Goal: Task Accomplishment & Management: Complete application form

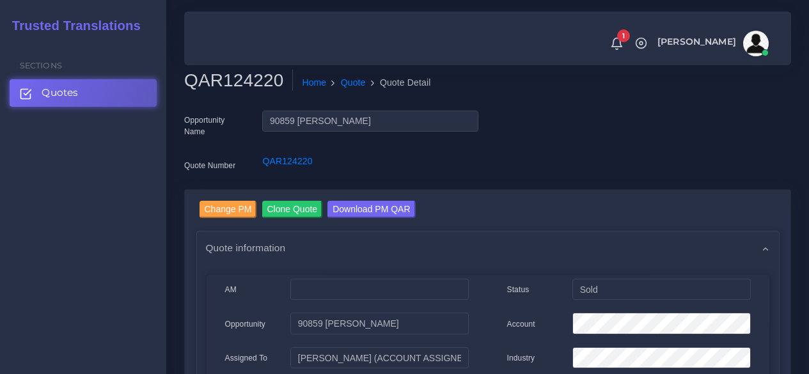
scroll to position [256, 0]
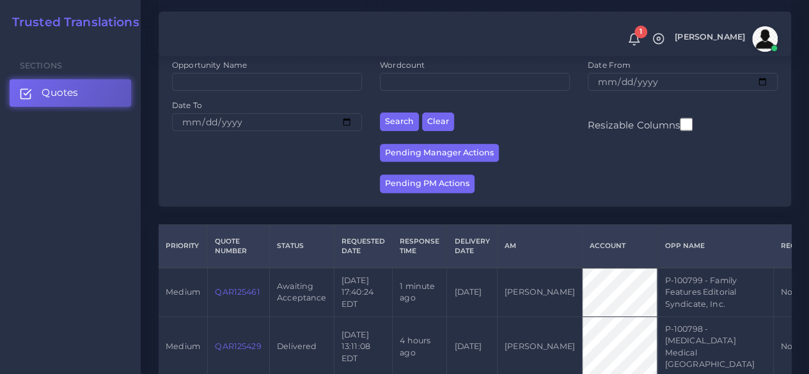
scroll to position [192, 0]
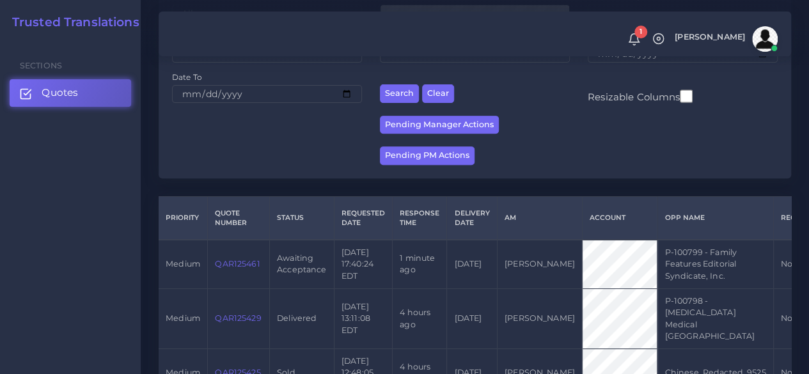
click at [248, 268] on link "QAR125461" at bounding box center [237, 264] width 45 height 10
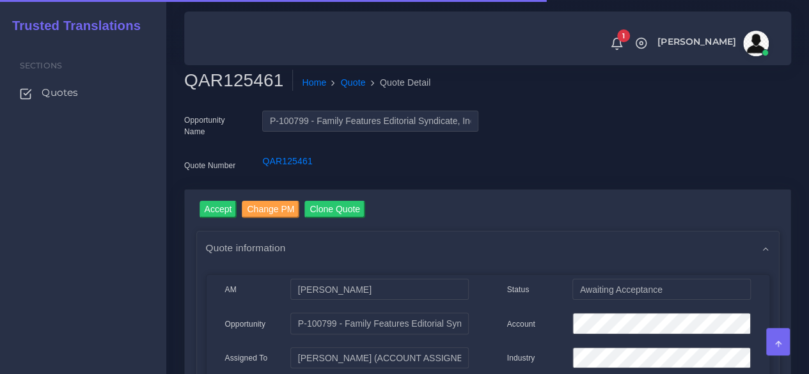
click at [235, 81] on h2 "QAR125461" at bounding box center [238, 81] width 109 height 22
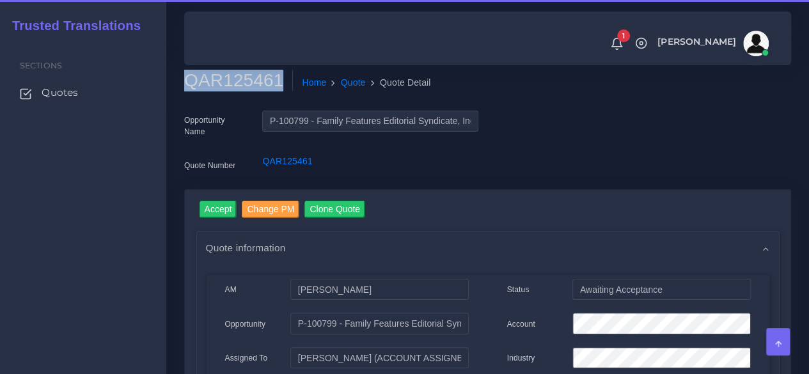
copy h2 "QAR125461"
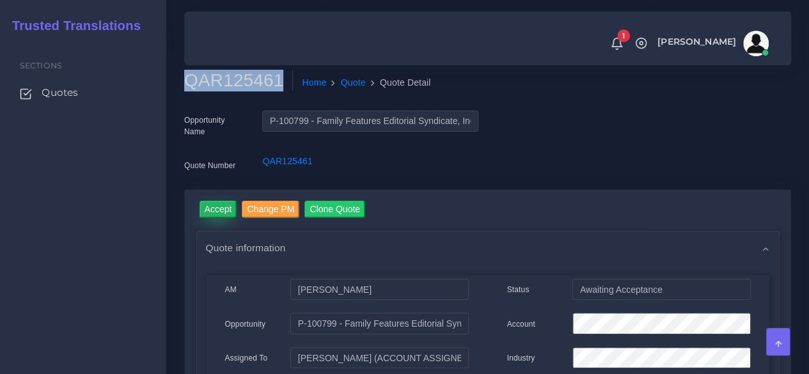
click at [231, 212] on input "Accept" at bounding box center [218, 209] width 38 height 17
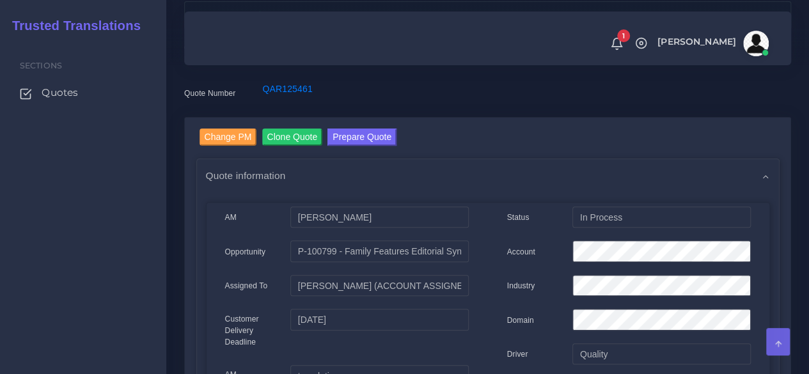
scroll to position [192, 0]
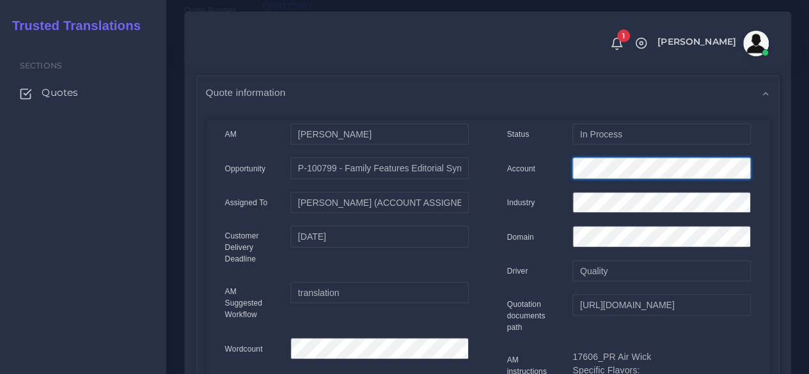
click at [545, 153] on div "Status In Process Account Industry Domain Driver Quality" at bounding box center [629, 362] width 282 height 478
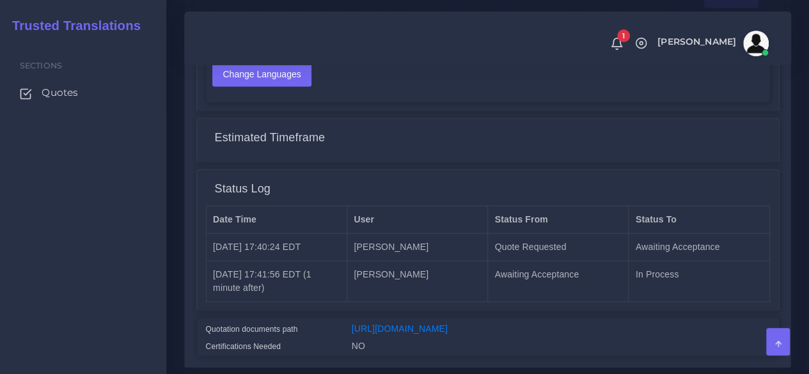
scroll to position [1075, 0]
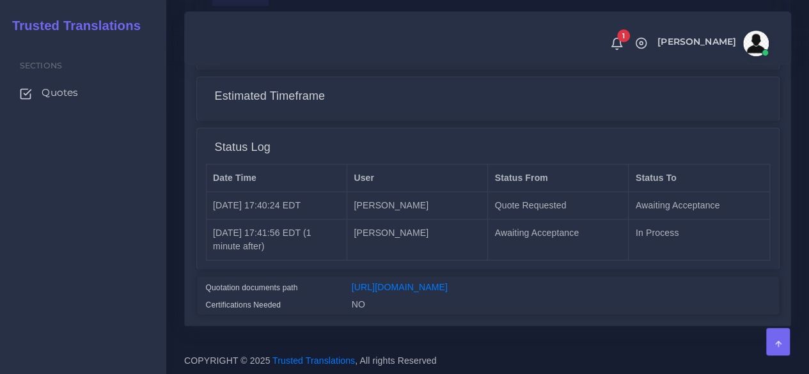
click at [422, 280] on div "https://workdrive.zoho.com/fgoh3e43b1a1fe2124b65bedd7c3c51a0e040/teams/fgoh3e43…" at bounding box center [560, 288] width 437 height 17
click at [421, 281] on link "https://workdrive.zoho.com/fgoh3e43b1a1fe2124b65bedd7c3c51a0e040/teams/fgoh3e43…" at bounding box center [400, 286] width 96 height 10
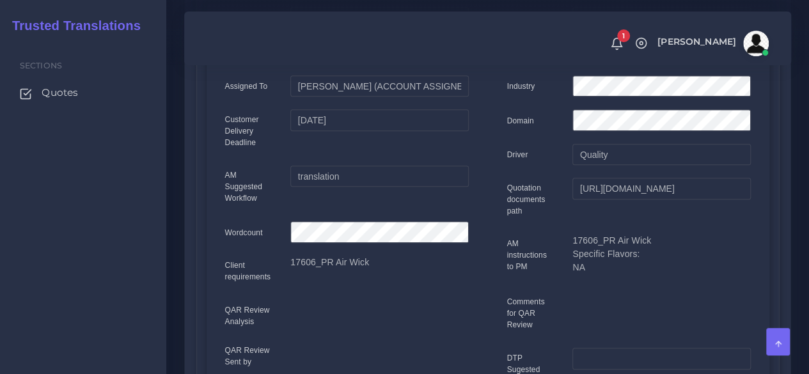
scroll to position [0, 0]
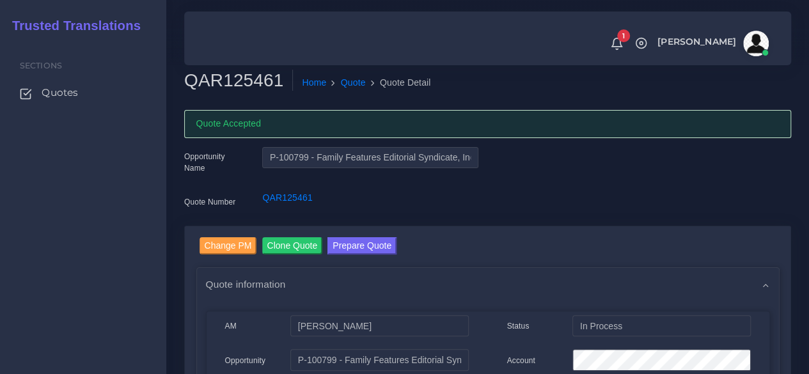
click at [346, 250] on button "Prepare Quote" at bounding box center [361, 245] width 69 height 17
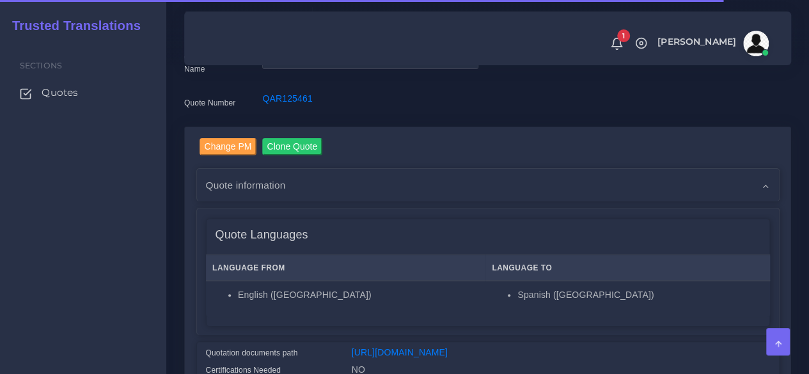
scroll to position [320, 0]
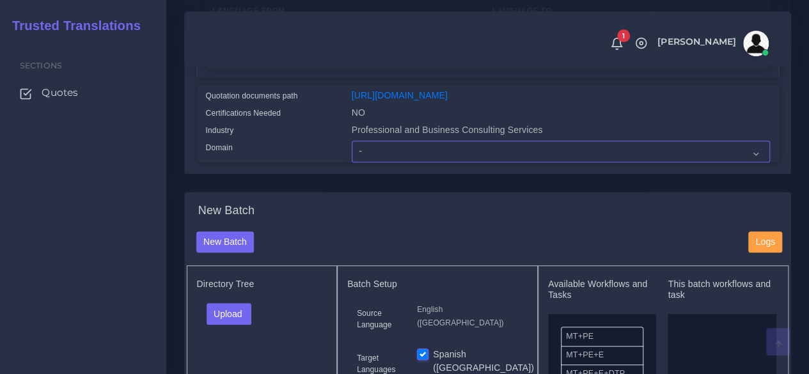
click at [371, 162] on select "- Advertising and Media Agriculture, Forestry and Fishing Architecture, Buildin…" at bounding box center [561, 152] width 418 height 22
select select "Professional and Business Consulting Services"
click at [352, 162] on select "- Advertising and Media Agriculture, Forestry and Fishing Architecture, Buildin…" at bounding box center [561, 152] width 418 height 22
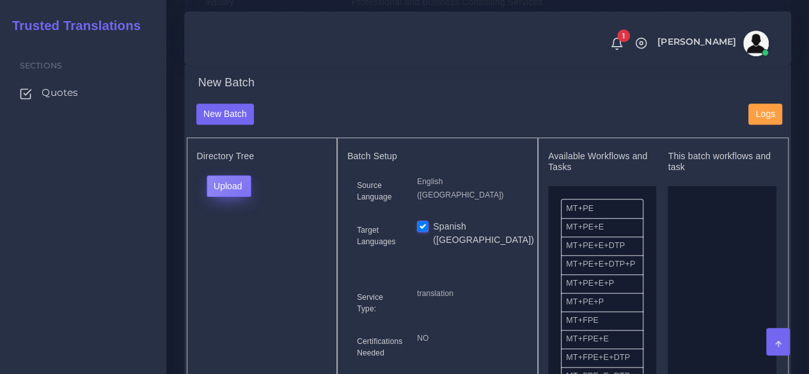
click at [243, 197] on button "Upload" at bounding box center [228, 186] width 45 height 22
click at [238, 242] on label "Files" at bounding box center [251, 234] width 88 height 16
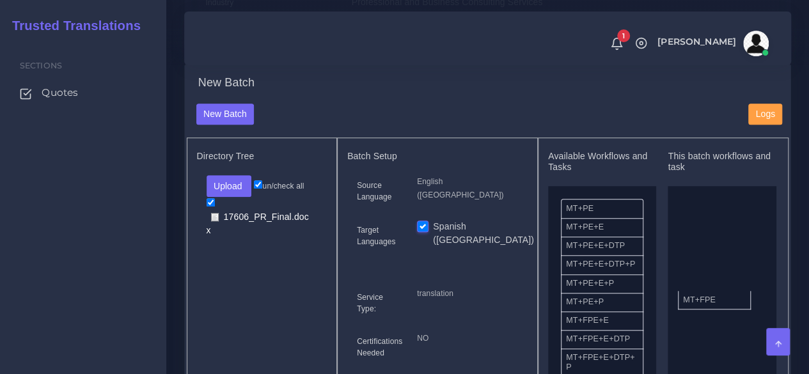
drag, startPoint x: 598, startPoint y: 350, endPoint x: 715, endPoint y: 322, distance: 120.5
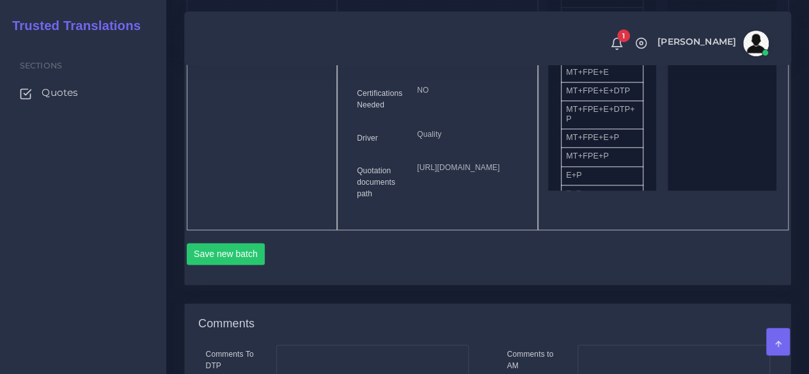
scroll to position [703, 0]
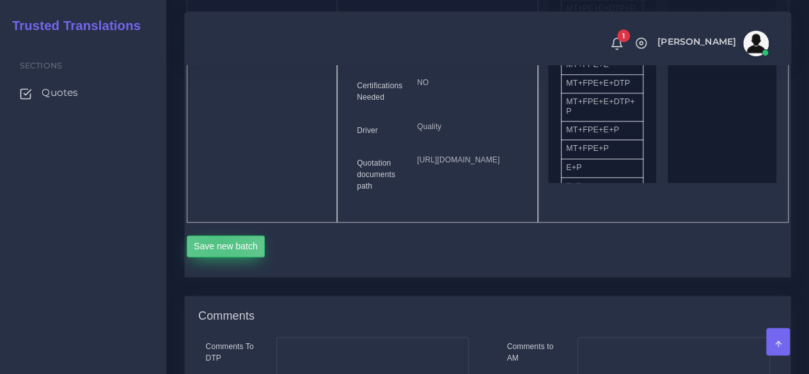
click at [219, 257] on button "Save new batch" at bounding box center [226, 246] width 79 height 22
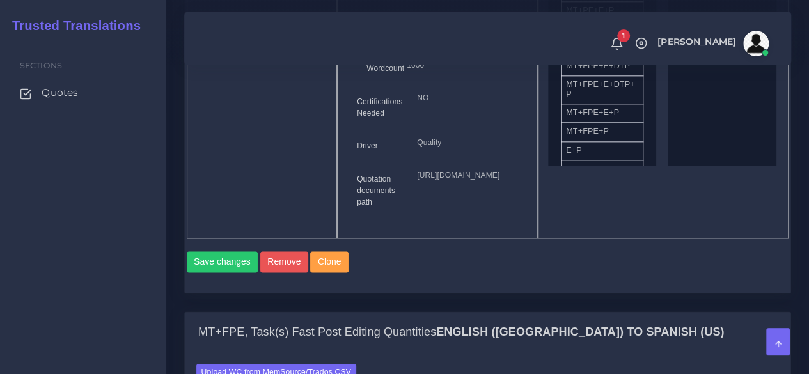
scroll to position [959, 0]
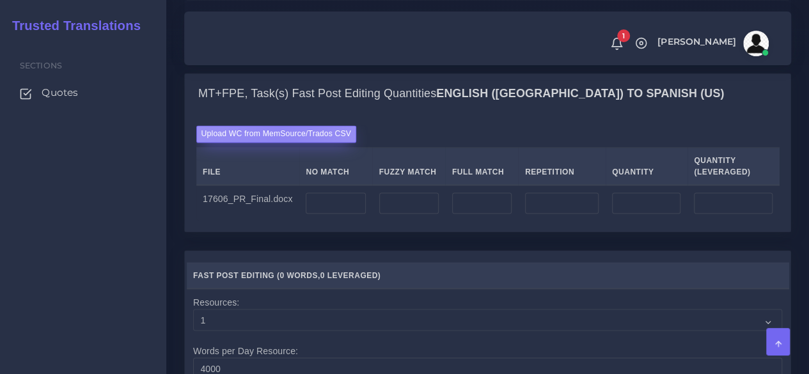
click at [281, 143] on label "Upload WC from MemSource/Trados CSV" at bounding box center [276, 133] width 160 height 17
click at [0, 0] on input "Upload WC from MemSource/Trados CSV" at bounding box center [0, 0] width 0 height 0
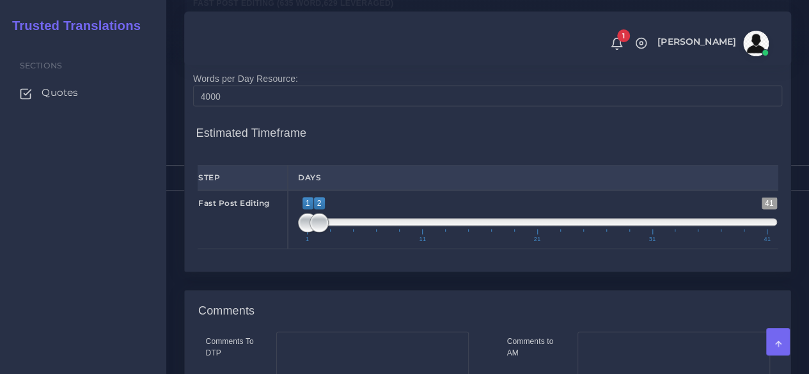
scroll to position [1342, 0]
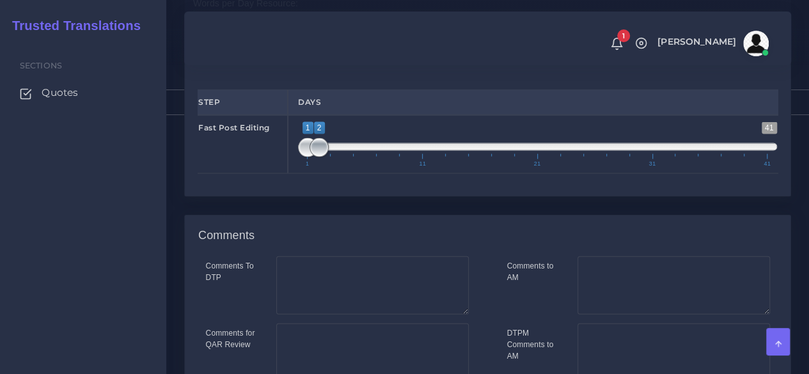
type input "1;1"
drag, startPoint x: 324, startPoint y: 231, endPoint x: 270, endPoint y: 229, distance: 53.7
click at [273, 174] on div "Fast Post Editing 1 41 1 1 1 — 1 1 11 21 31 41 1;1" at bounding box center [487, 144] width 599 height 59
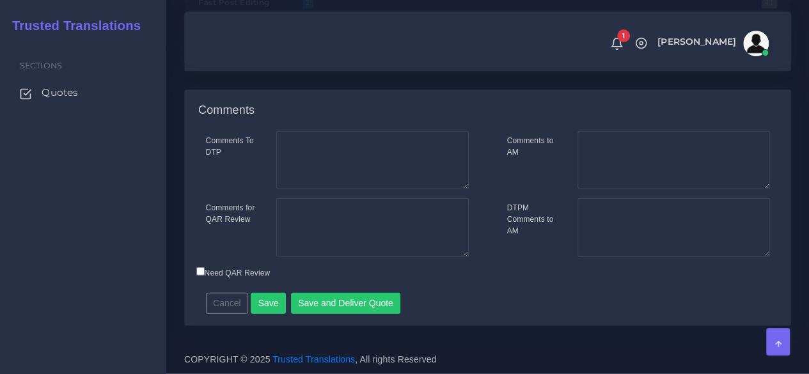
scroll to position [1553, 0]
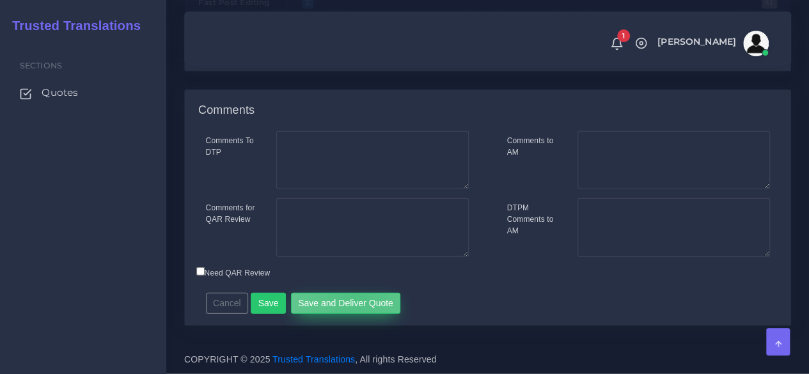
click at [352, 296] on button "Save and Deliver Quote" at bounding box center [346, 304] width 110 height 22
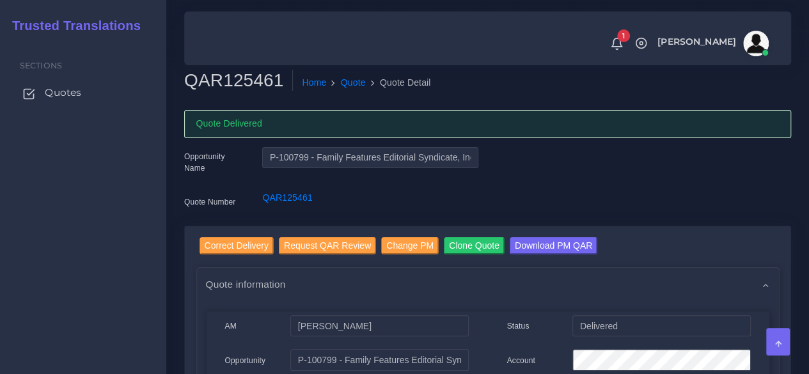
click at [68, 98] on span "Quotes" at bounding box center [63, 93] width 36 height 14
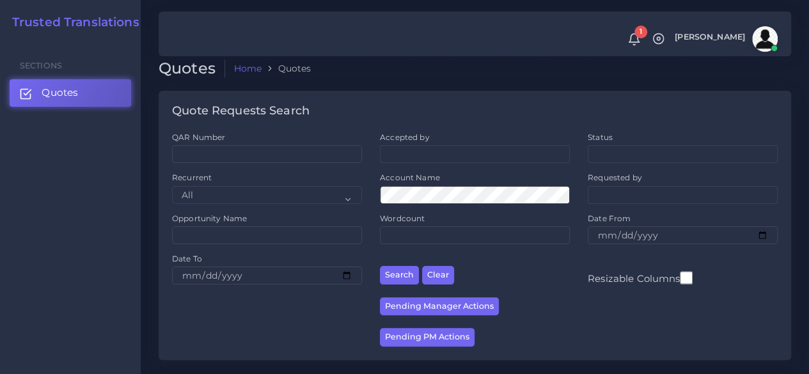
scroll to position [256, 0]
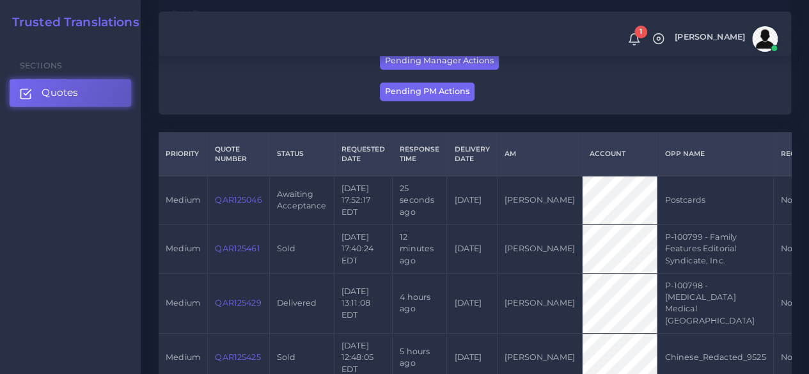
click at [258, 204] on link "QAR125046" at bounding box center [238, 200] width 47 height 10
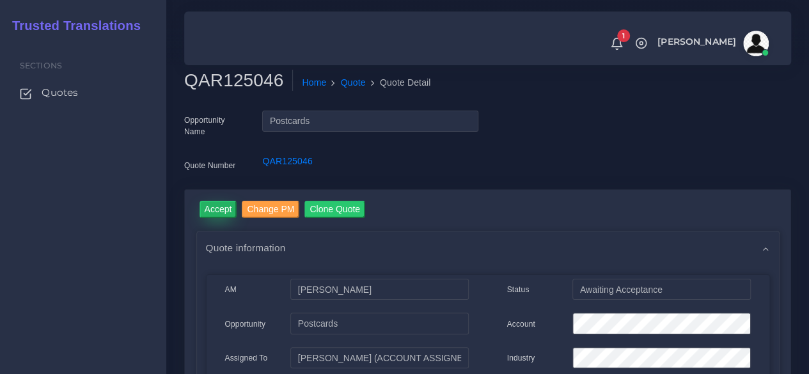
click at [217, 209] on input "Accept" at bounding box center [218, 209] width 38 height 17
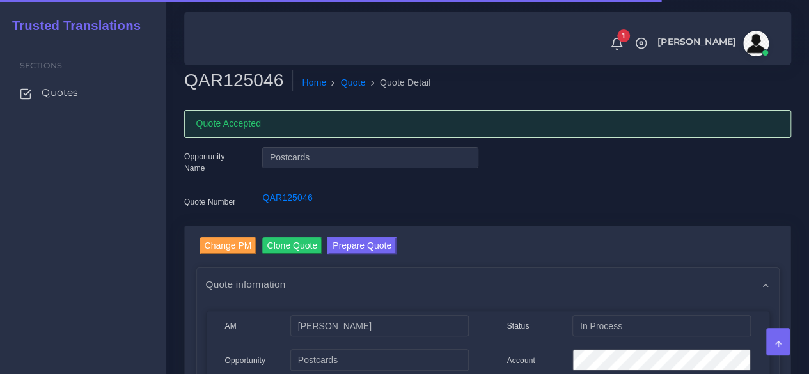
drag, startPoint x: 242, startPoint y: 54, endPoint x: 234, endPoint y: 75, distance: 22.1
click at [239, 59] on div "1 Notifications 1 New Driver Update: Extra Quality renamed to Quality Changed" at bounding box center [487, 38] width 589 height 45
click at [231, 82] on h2 "QAR125046" at bounding box center [238, 81] width 109 height 22
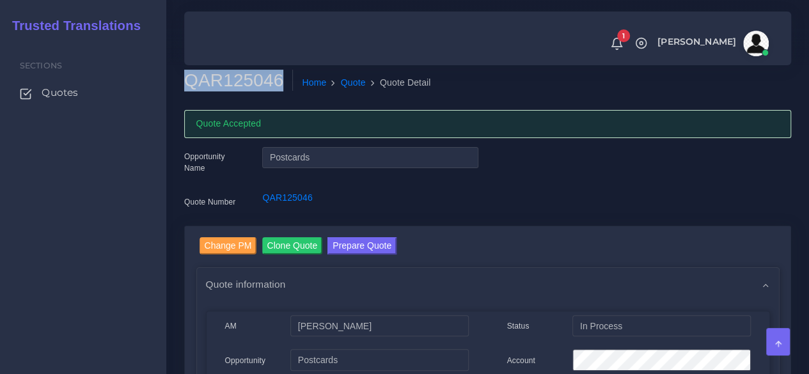
copy h2 "QAR125046"
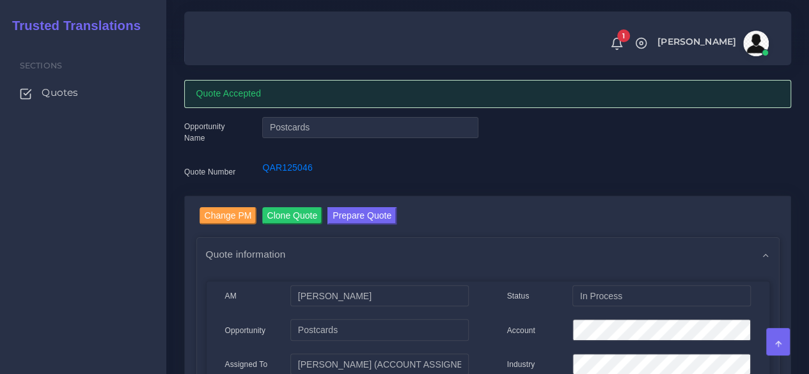
scroll to position [192, 0]
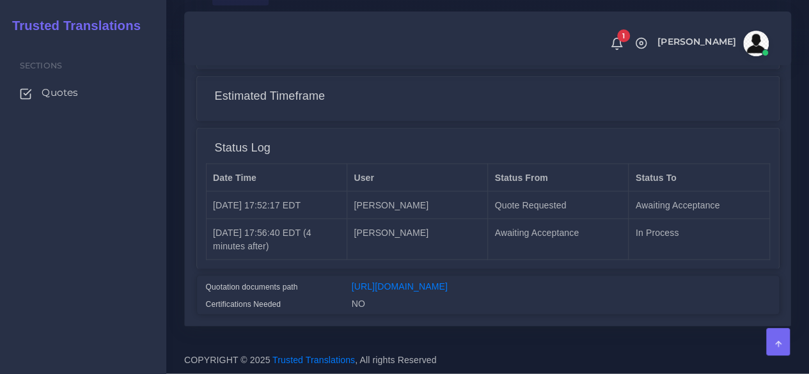
scroll to position [1237, 0]
click at [447, 281] on link "[URL][DOMAIN_NAME]" at bounding box center [400, 286] width 96 height 10
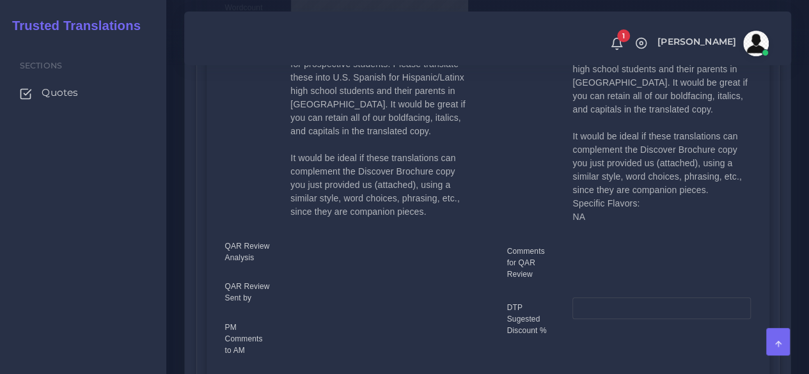
scroll to position [150, 0]
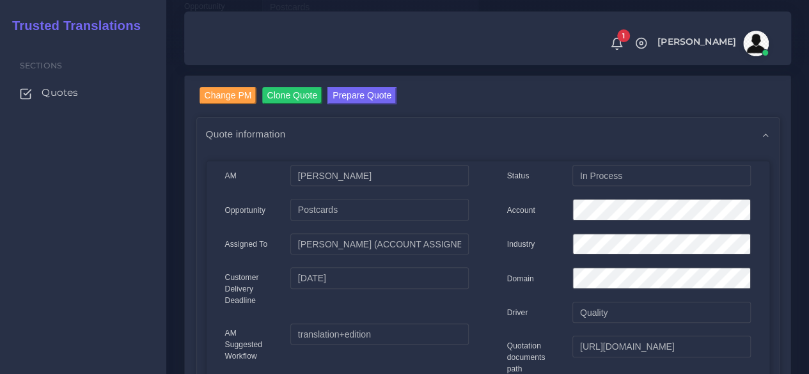
click at [355, 89] on button "Prepare Quote" at bounding box center [361, 95] width 69 height 17
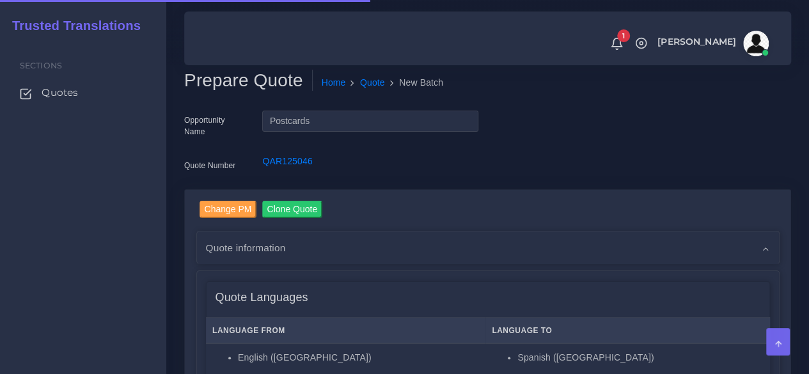
scroll to position [320, 0]
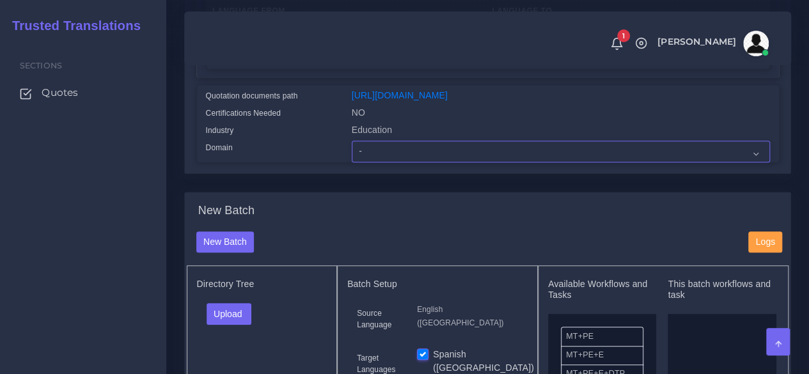
click at [395, 162] on select "- Advertising and Media Agriculture, Forestry and Fishing Architecture, Buildin…" at bounding box center [561, 152] width 418 height 22
select select "Education"
click at [352, 162] on select "- Advertising and Media Agriculture, Forestry and Fishing Architecture, Buildin…" at bounding box center [561, 152] width 418 height 22
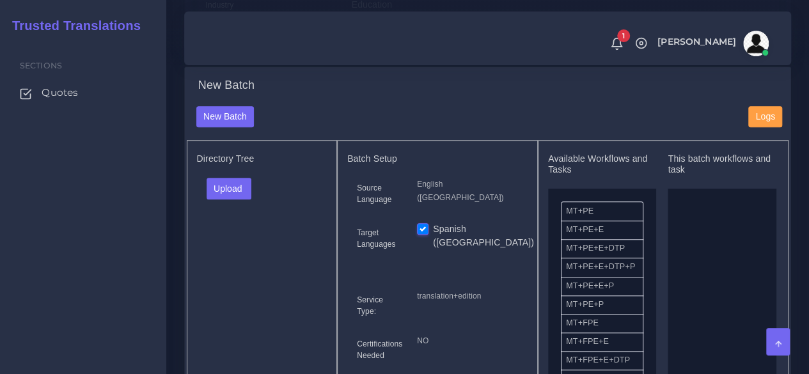
scroll to position [447, 0]
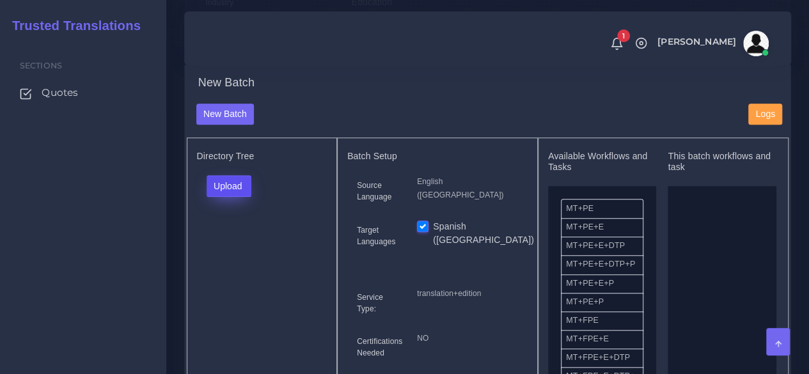
click at [240, 197] on button "Upload" at bounding box center [228, 186] width 45 height 22
click at [239, 242] on label "Files" at bounding box center [251, 234] width 88 height 16
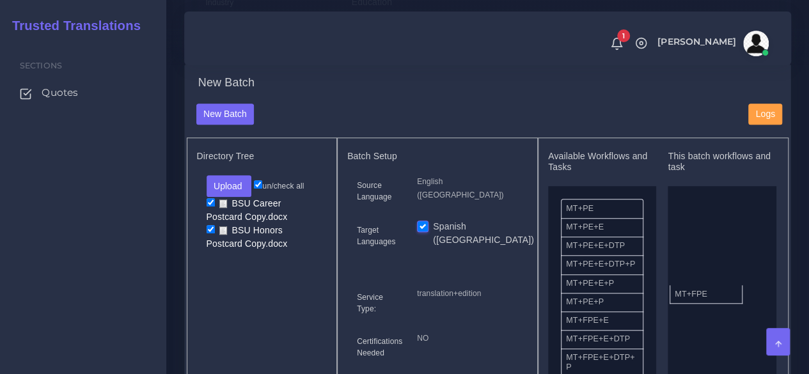
drag, startPoint x: 583, startPoint y: 346, endPoint x: 662, endPoint y: 301, distance: 91.0
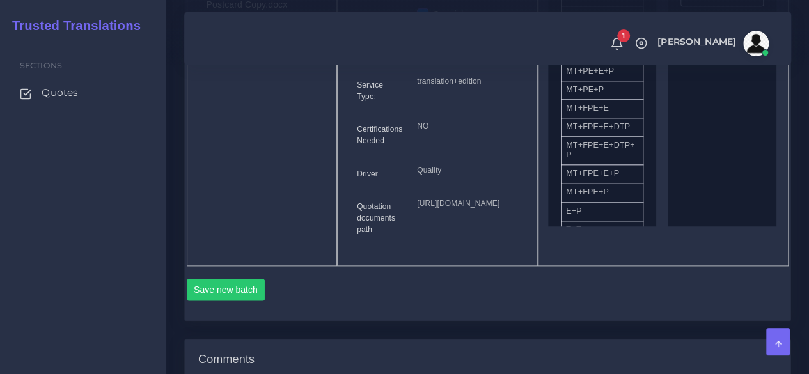
scroll to position [703, 0]
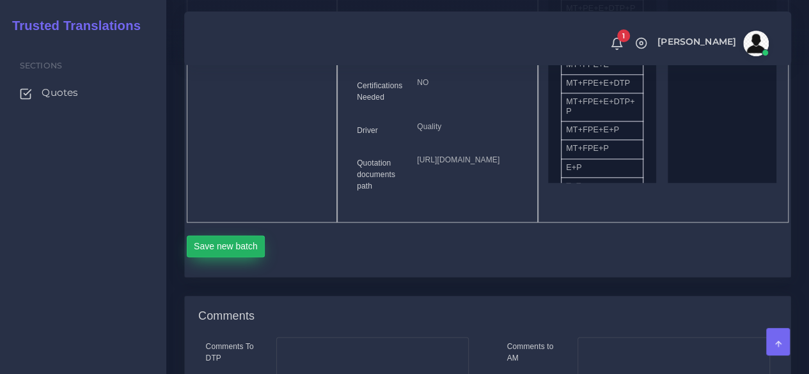
click at [235, 257] on button "Save new batch" at bounding box center [226, 246] width 79 height 22
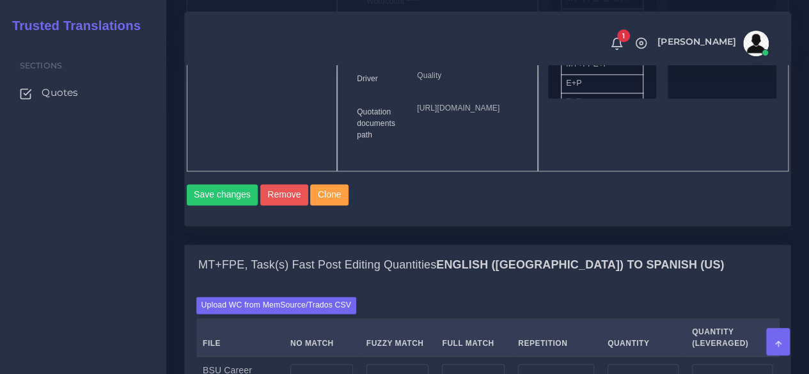
scroll to position [959, 0]
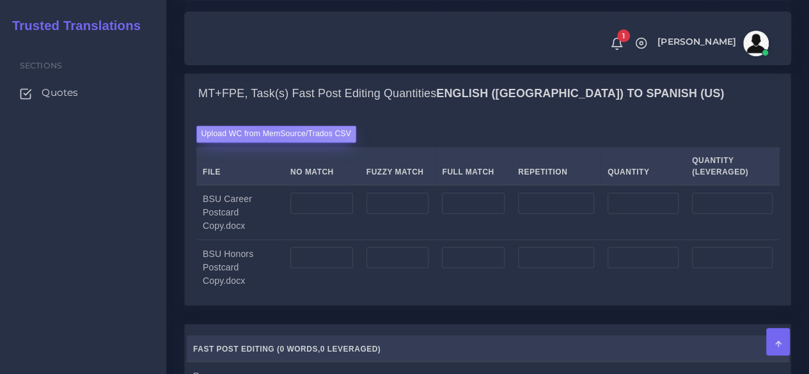
click at [267, 143] on label "Upload WC from MemSource/Trados CSV" at bounding box center [276, 133] width 160 height 17
click at [0, 0] on input "Upload WC from MemSource/Trados CSV" at bounding box center [0, 0] width 0 height 0
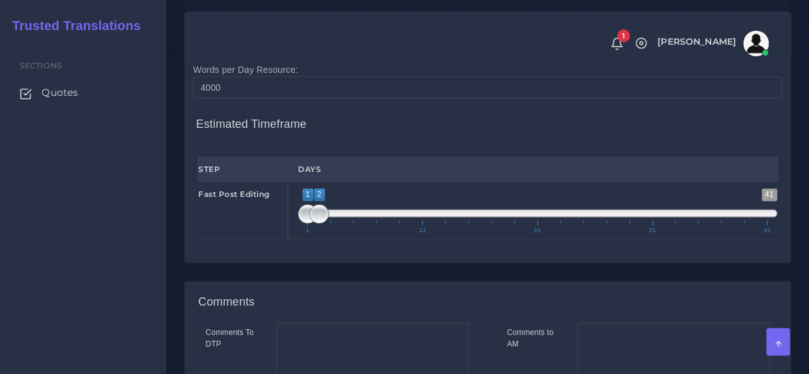
scroll to position [1406, 0]
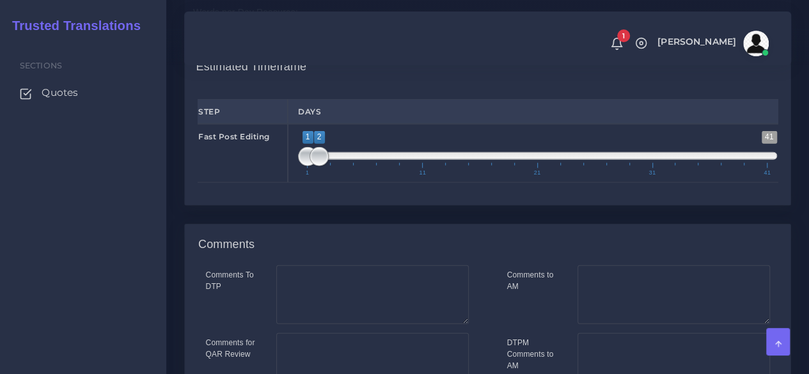
type input "1;1"
drag, startPoint x: 318, startPoint y: 242, endPoint x: 233, endPoint y: 240, distance: 85.7
click at [238, 183] on div "Fast Post Editing 1 41 1 1 1 — 1 1 11 21 31 41 1;1" at bounding box center [487, 153] width 599 height 59
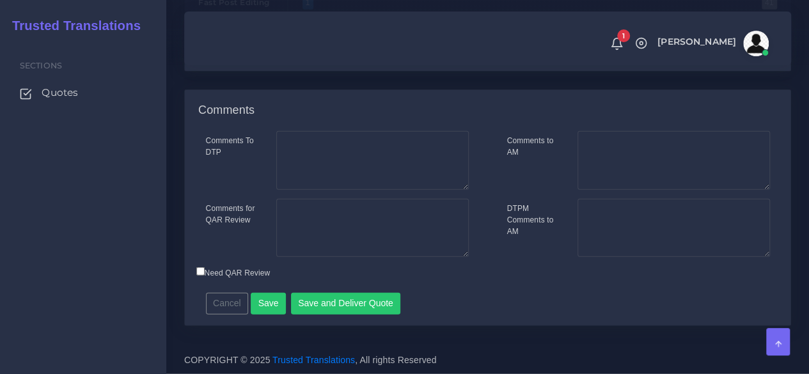
scroll to position [1626, 0]
click at [341, 296] on button "Save and Deliver Quote" at bounding box center [346, 304] width 110 height 22
